Goal: Task Accomplishment & Management: Manage account settings

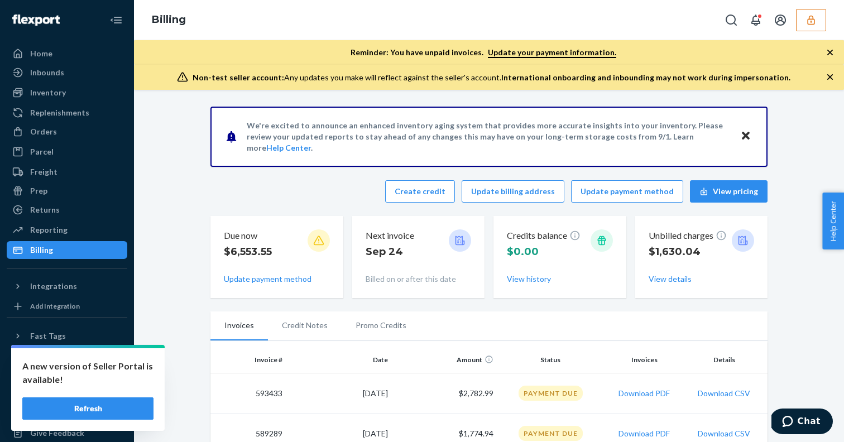
click at [110, 406] on button "Refresh" at bounding box center [87, 408] width 131 height 22
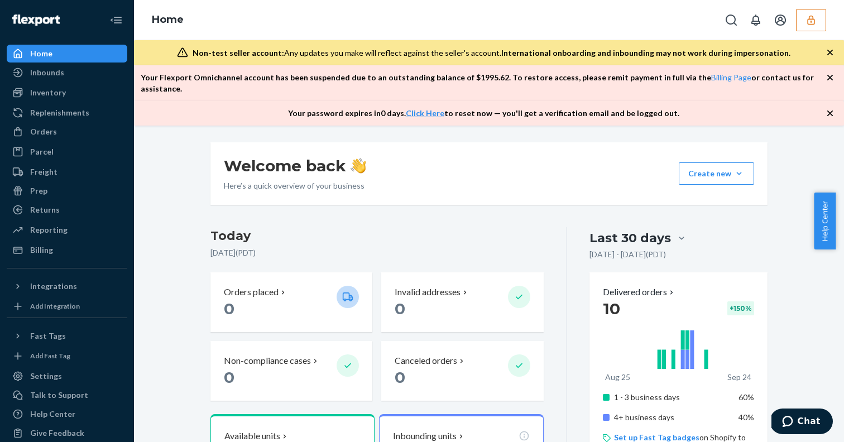
click at [803, 26] on button "button" at bounding box center [811, 20] width 30 height 22
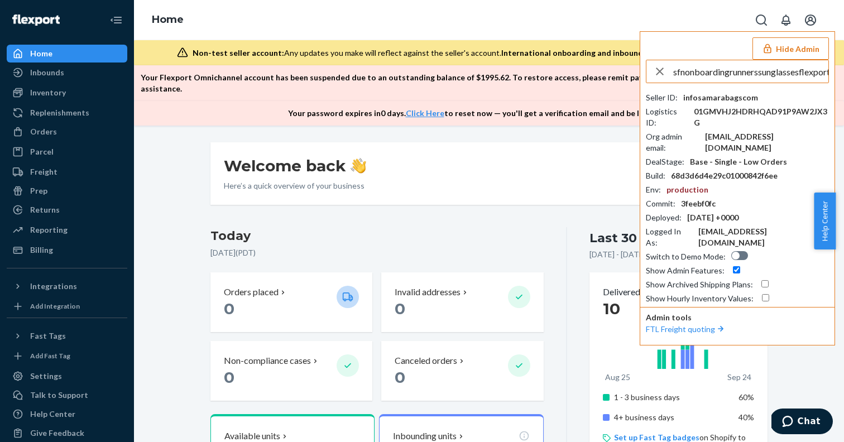
scroll to position [0, 21]
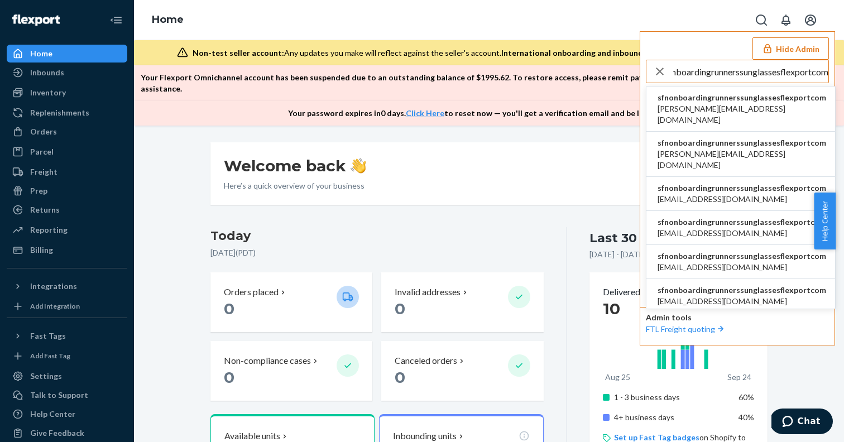
type input "sfnonboardingrunnerssunglassesflexportcom"
click at [695, 98] on span "sfnonboardingrunnerssunglassesflexportcom" at bounding box center [741, 97] width 168 height 11
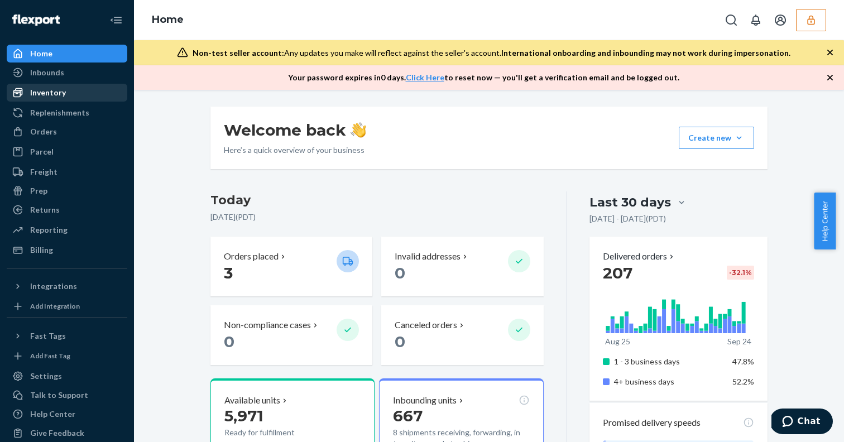
click at [62, 90] on div "Inventory" at bounding box center [48, 92] width 36 height 11
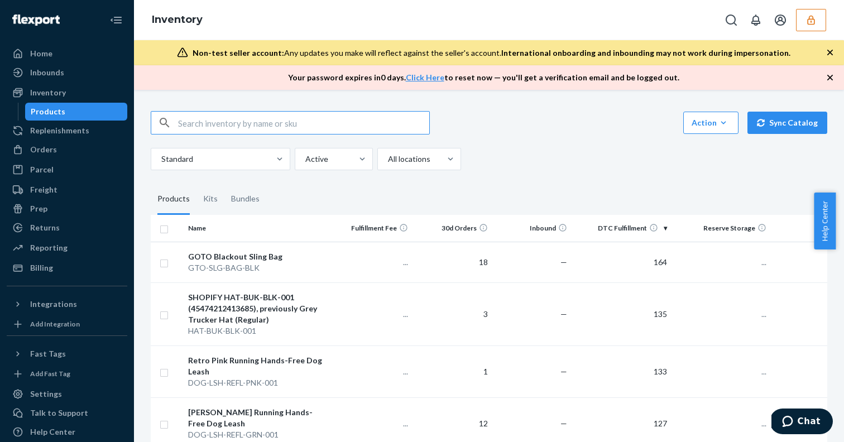
click at [204, 117] on input "text" at bounding box center [303, 123] width 251 height 22
click at [265, 122] on input "text" at bounding box center [303, 123] width 251 height 22
paste input "DET9CSALD69"
type input "DET9CSALD69"
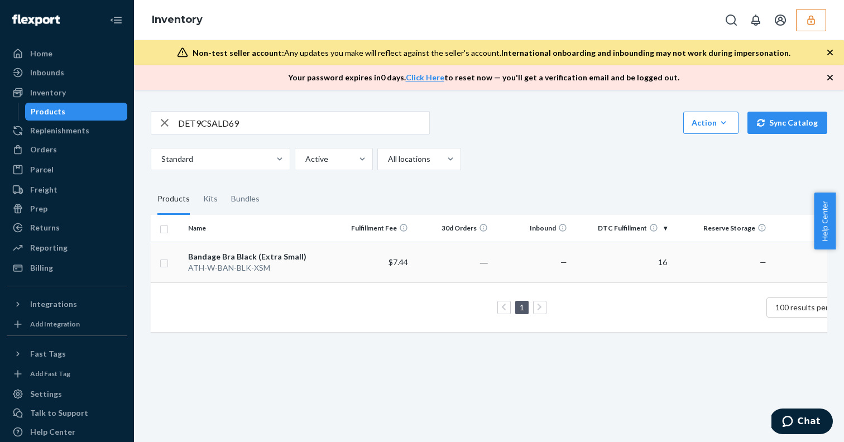
click at [328, 259] on div "Bandage Bra Black (Extra Small)" at bounding box center [258, 256] width 140 height 11
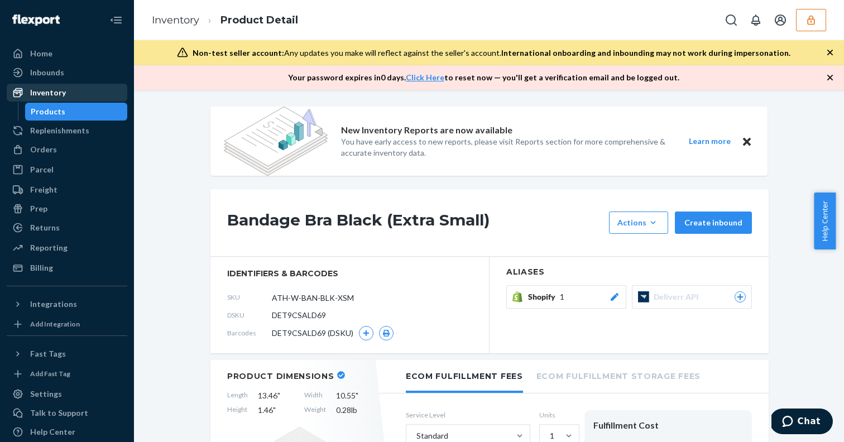
click at [64, 86] on div "Inventory" at bounding box center [67, 93] width 118 height 16
